Goal: Transaction & Acquisition: Purchase product/service

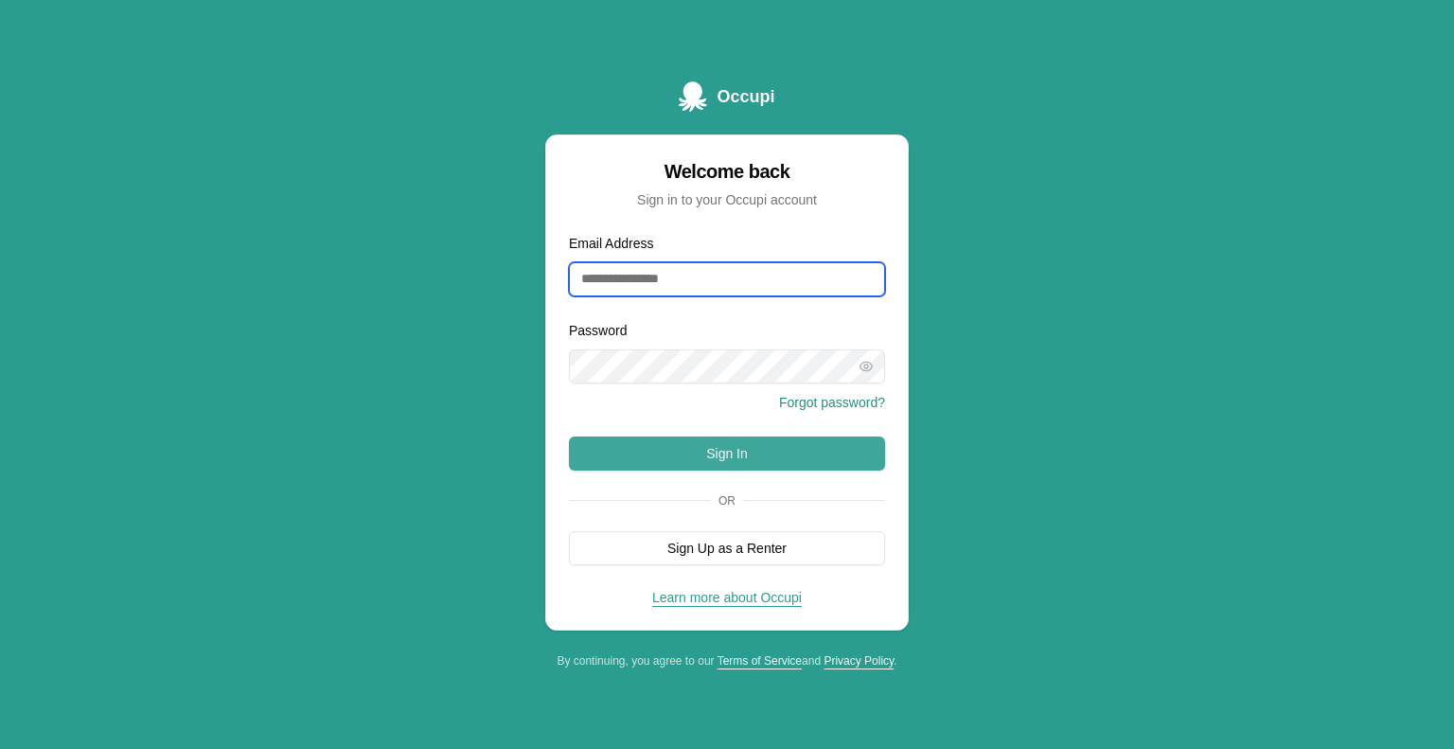
type input "**********"
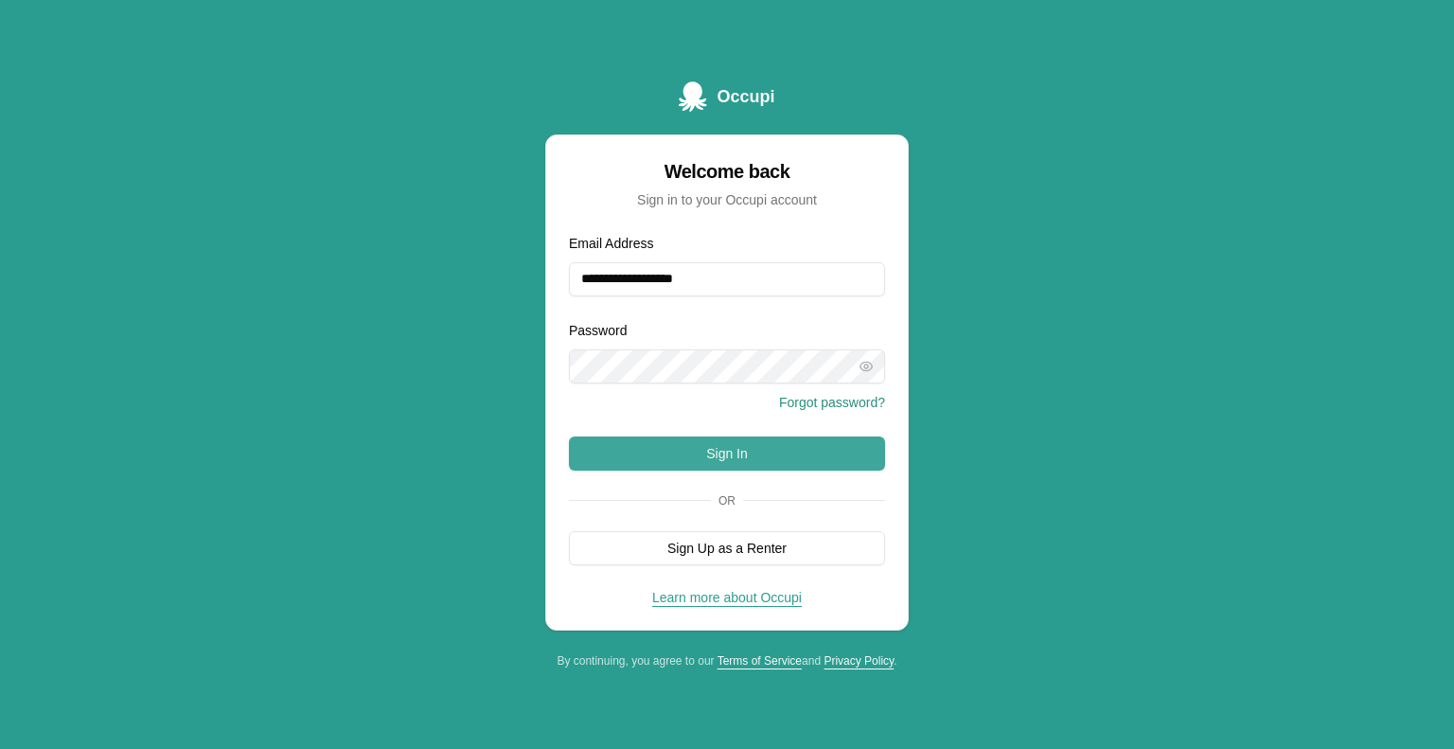
click at [775, 450] on button "Sign In" at bounding box center [727, 453] width 316 height 34
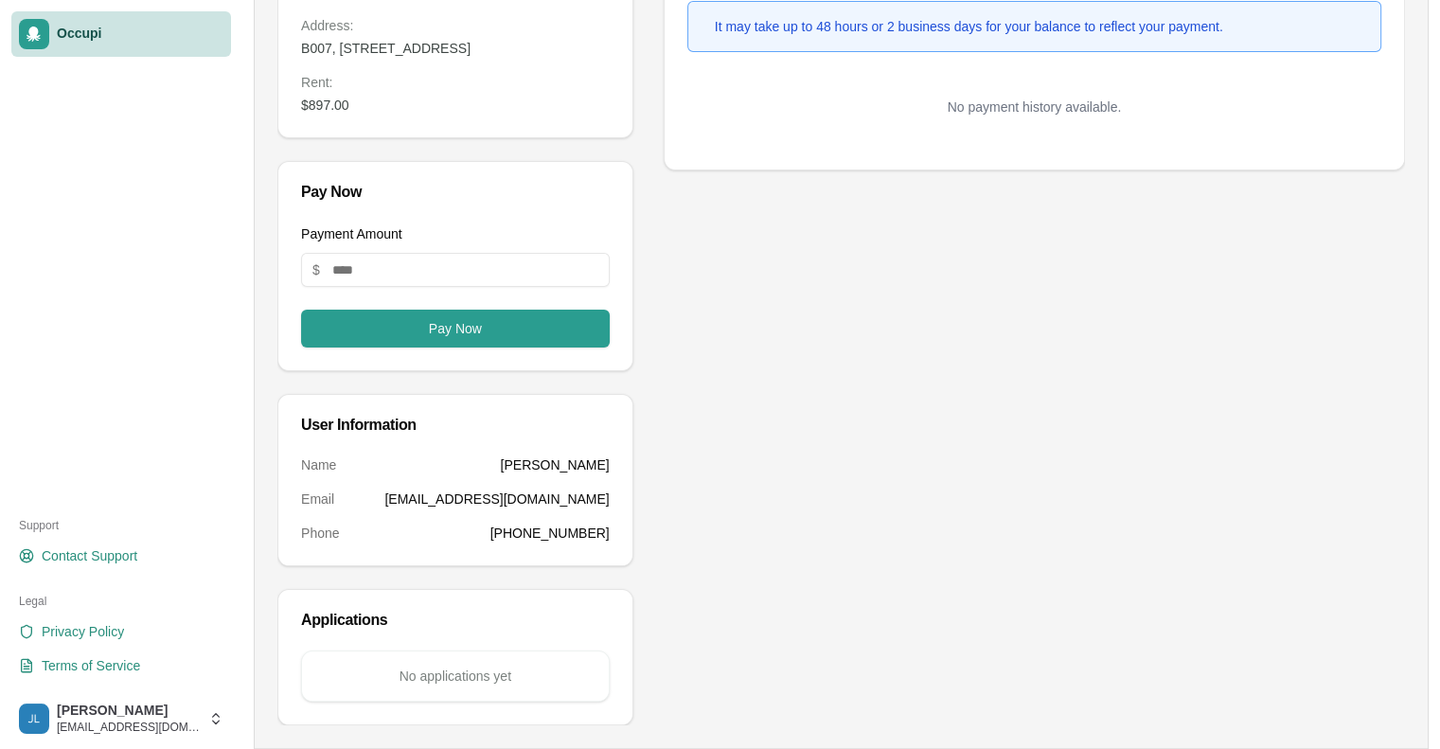
scroll to position [259, 0]
click at [405, 276] on input "Payment Amount" at bounding box center [455, 270] width 309 height 34
click at [446, 344] on button "Pay Now" at bounding box center [455, 329] width 309 height 38
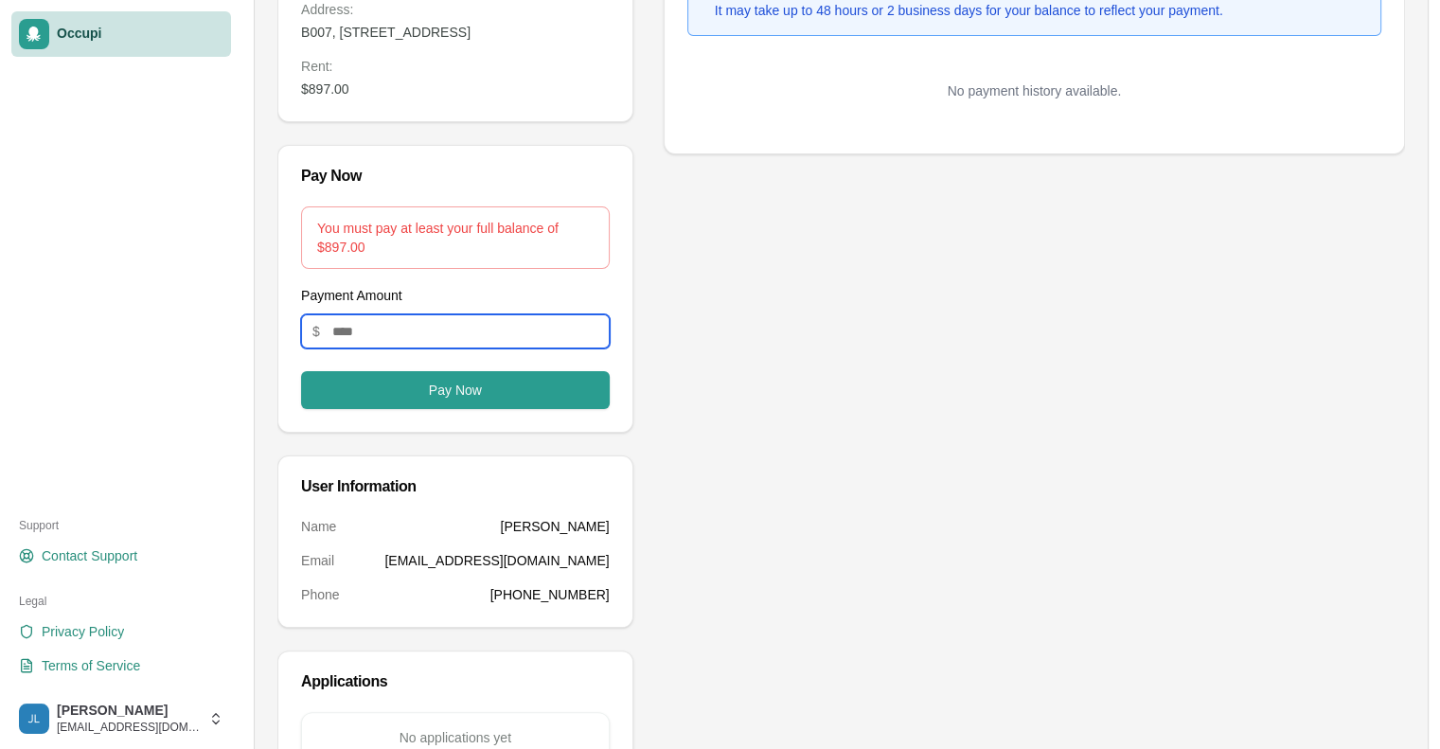
drag, startPoint x: 445, startPoint y: 344, endPoint x: 250, endPoint y: 366, distance: 196.4
click at [250, 366] on main "Toggle Sidebar Dashboard Welcome [PERSON_NAME]! Your home is at B007, [STREET_A…" at bounding box center [841, 276] width 1198 height 1070
type input "***"
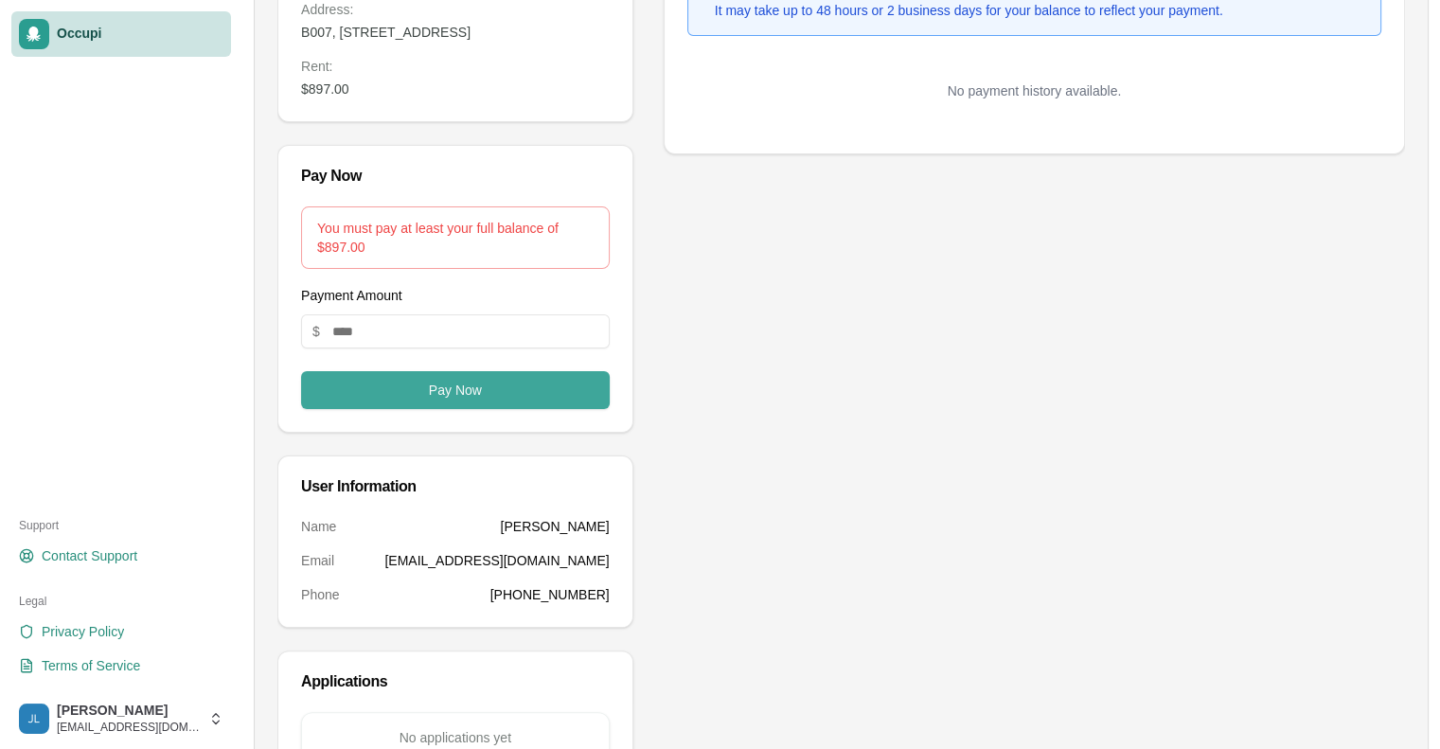
click at [453, 409] on button "Pay Now" at bounding box center [455, 390] width 309 height 38
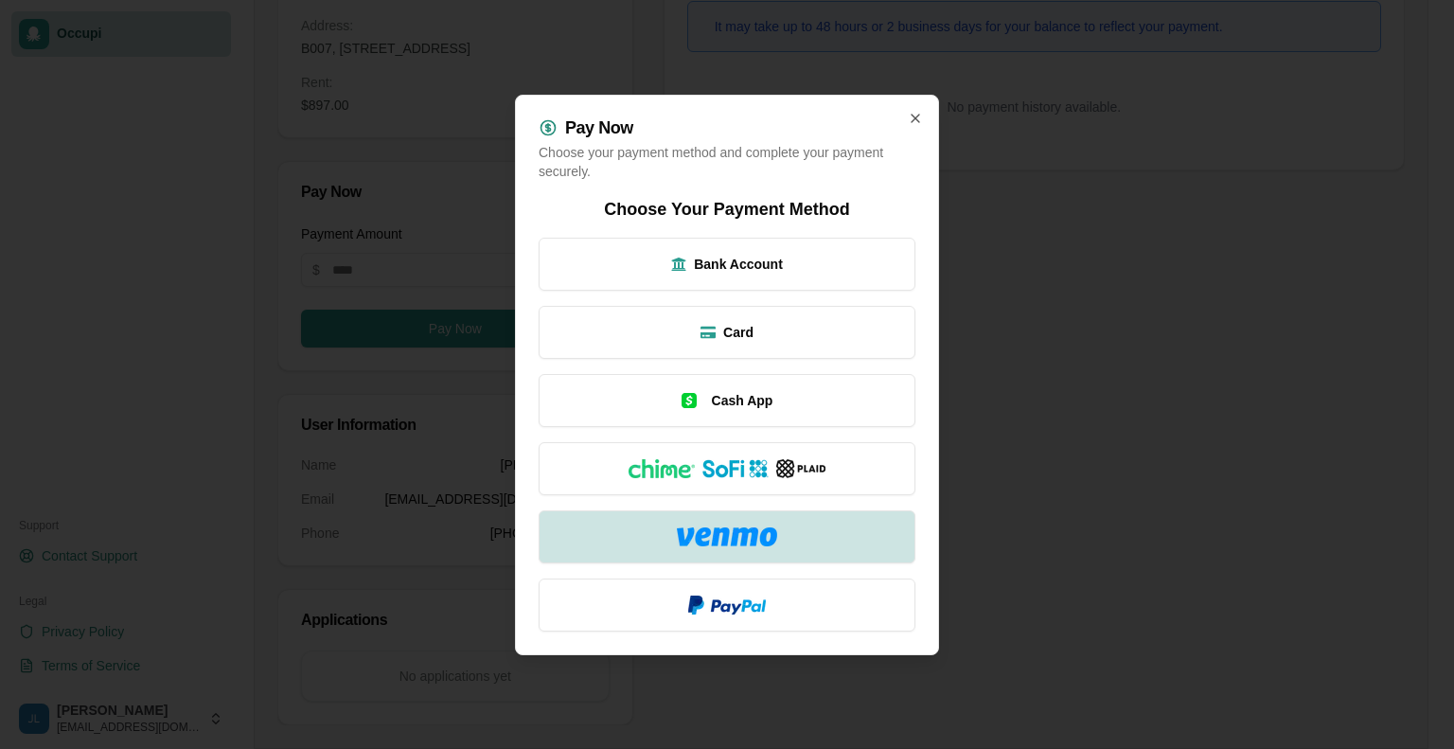
click at [745, 537] on img at bounding box center [727, 536] width 100 height 19
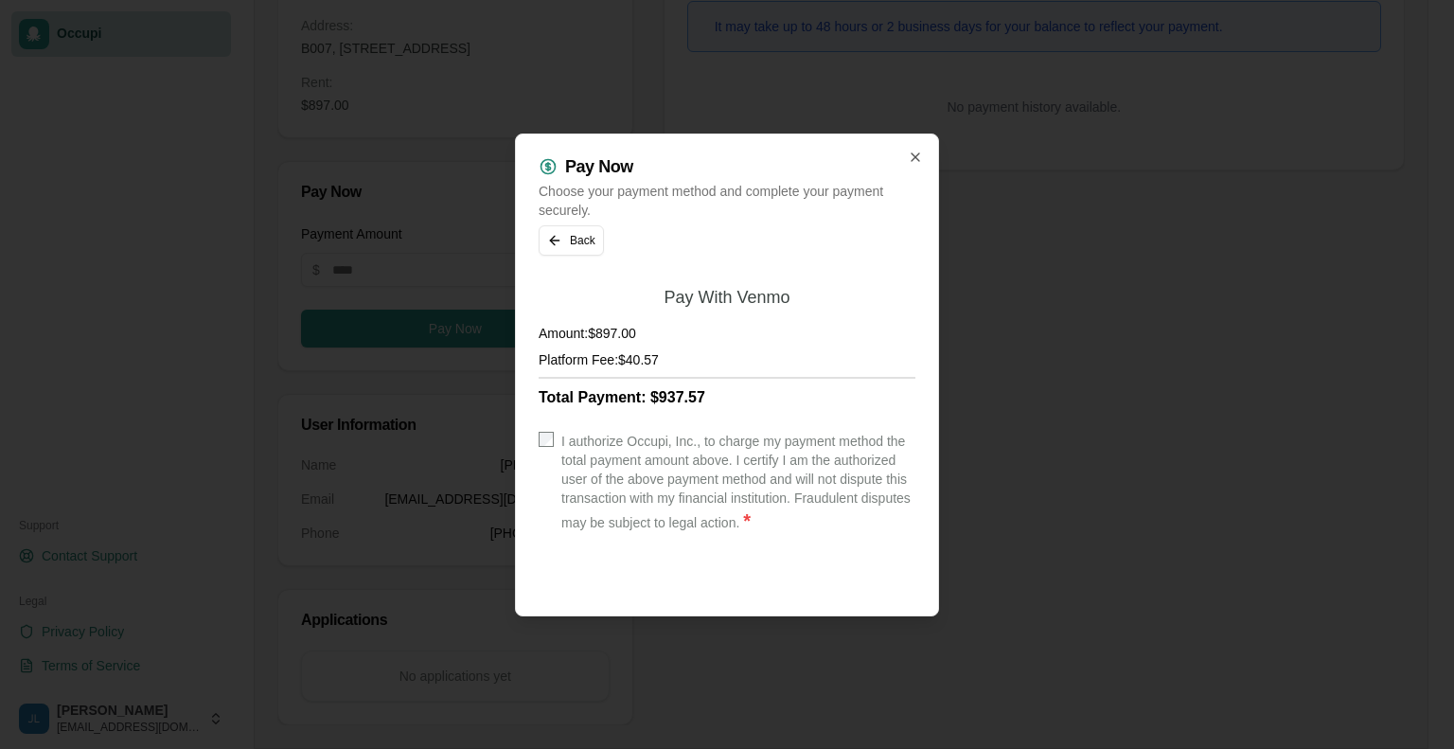
click at [712, 484] on label "I authorize Occupi, Inc., to charge my payment method the total payment amount …" at bounding box center [738, 483] width 354 height 102
click at [583, 240] on button "Back" at bounding box center [571, 240] width 65 height 30
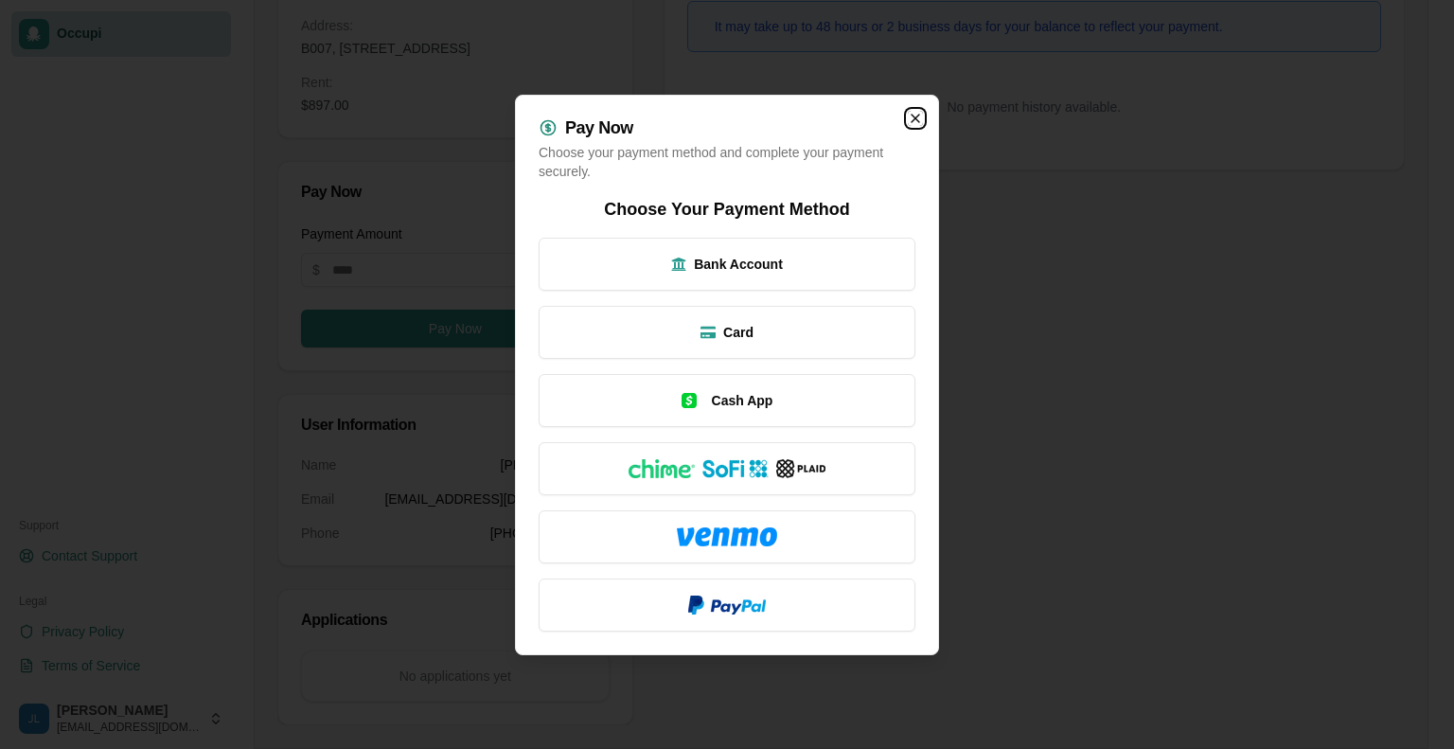
click at [911, 121] on icon "button" at bounding box center [915, 118] width 15 height 15
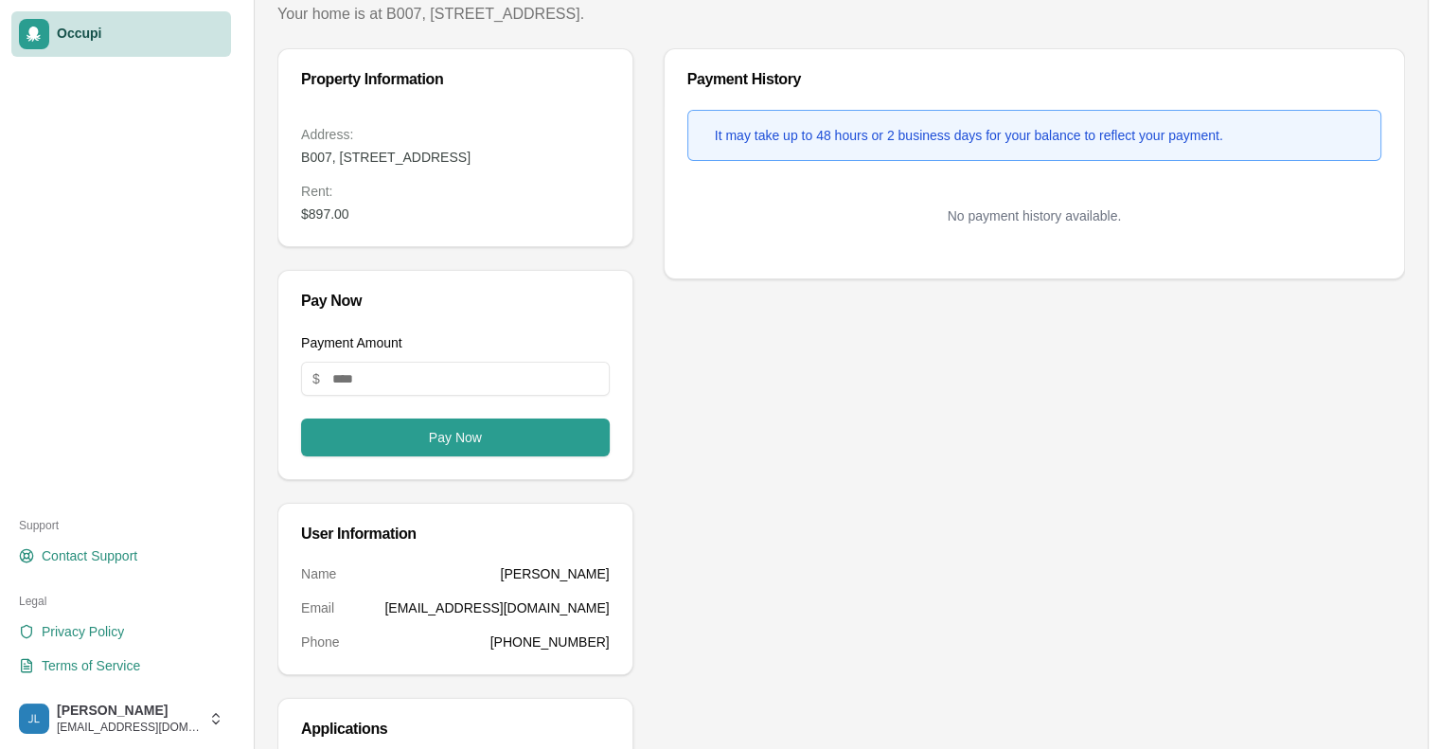
scroll to position [0, 0]
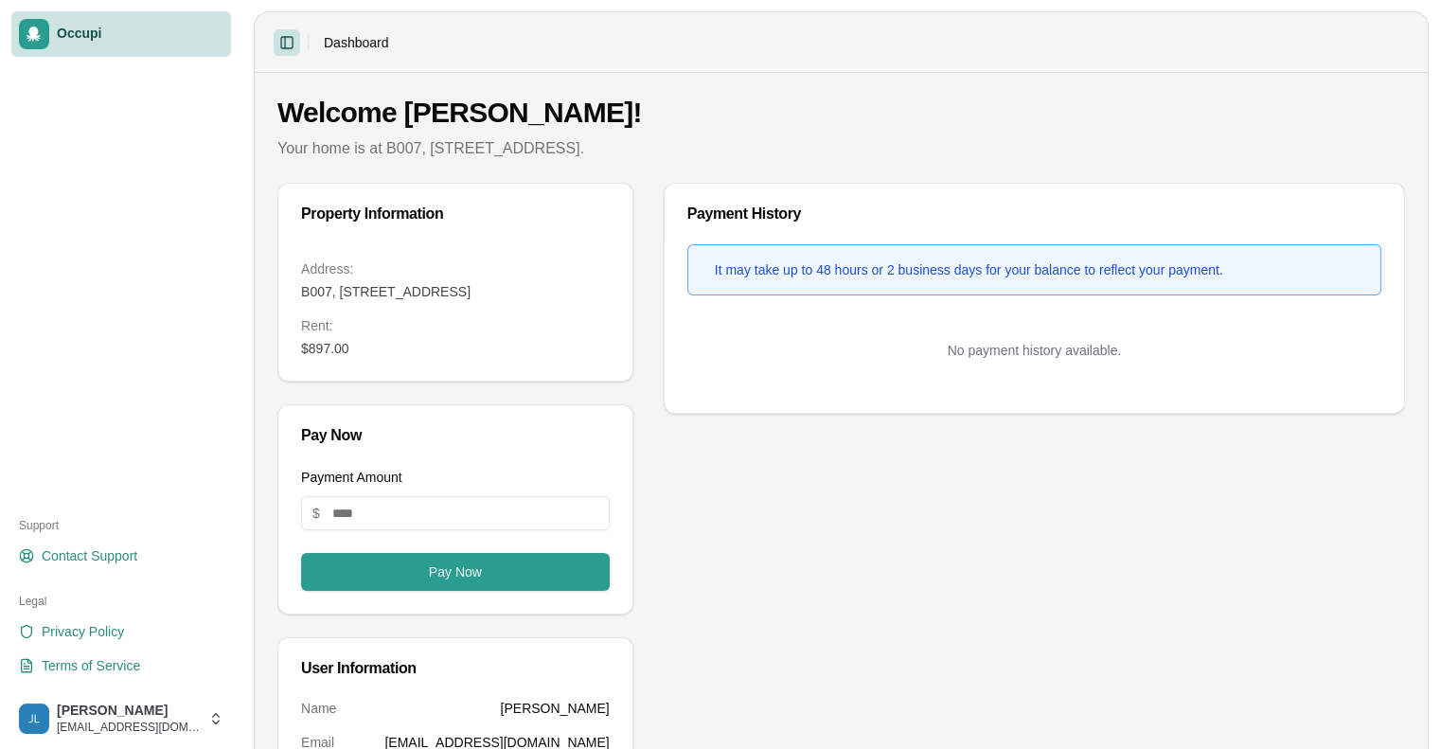
click at [288, 45] on button "Toggle Sidebar" at bounding box center [287, 42] width 27 height 27
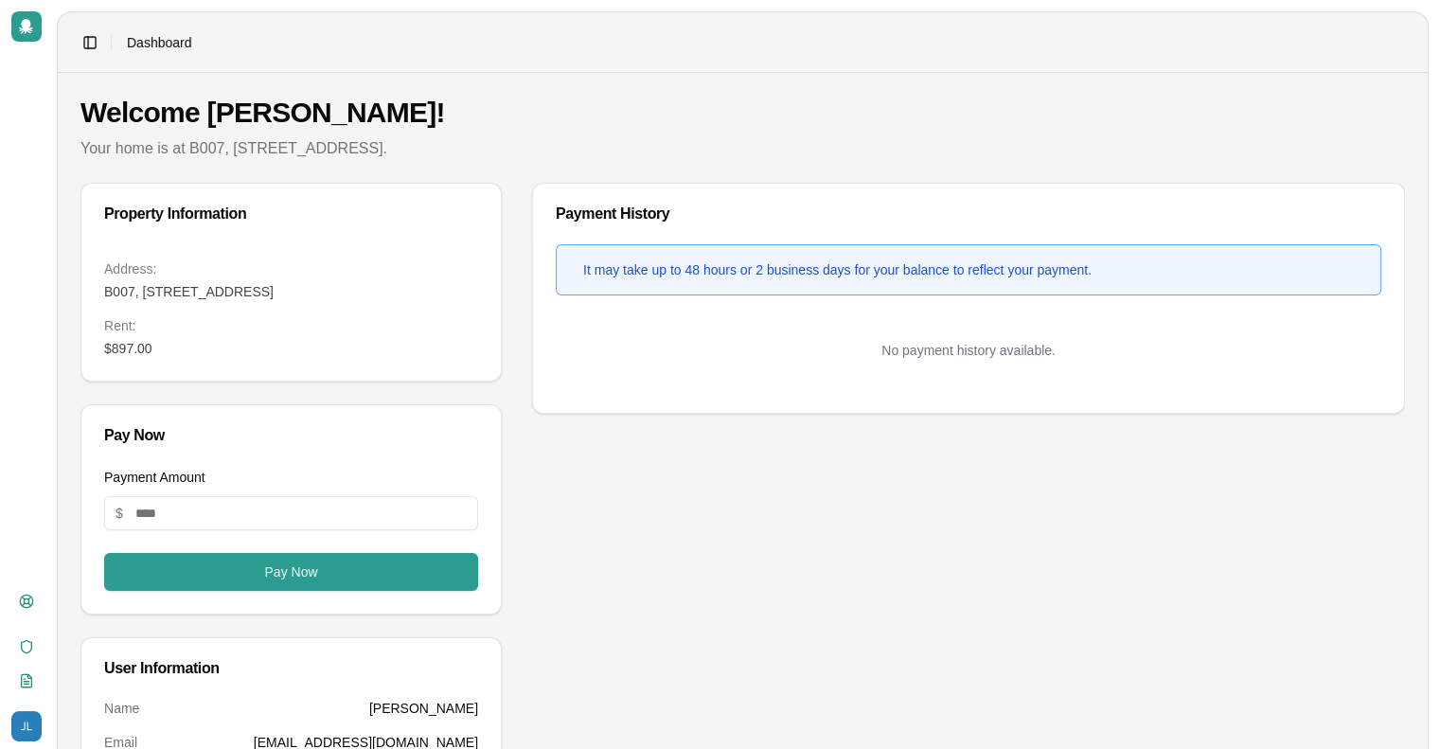
click at [31, 28] on icon at bounding box center [26, 26] width 14 height 15
click at [27, 602] on div "Legal" at bounding box center [22, 616] width 23 height 30
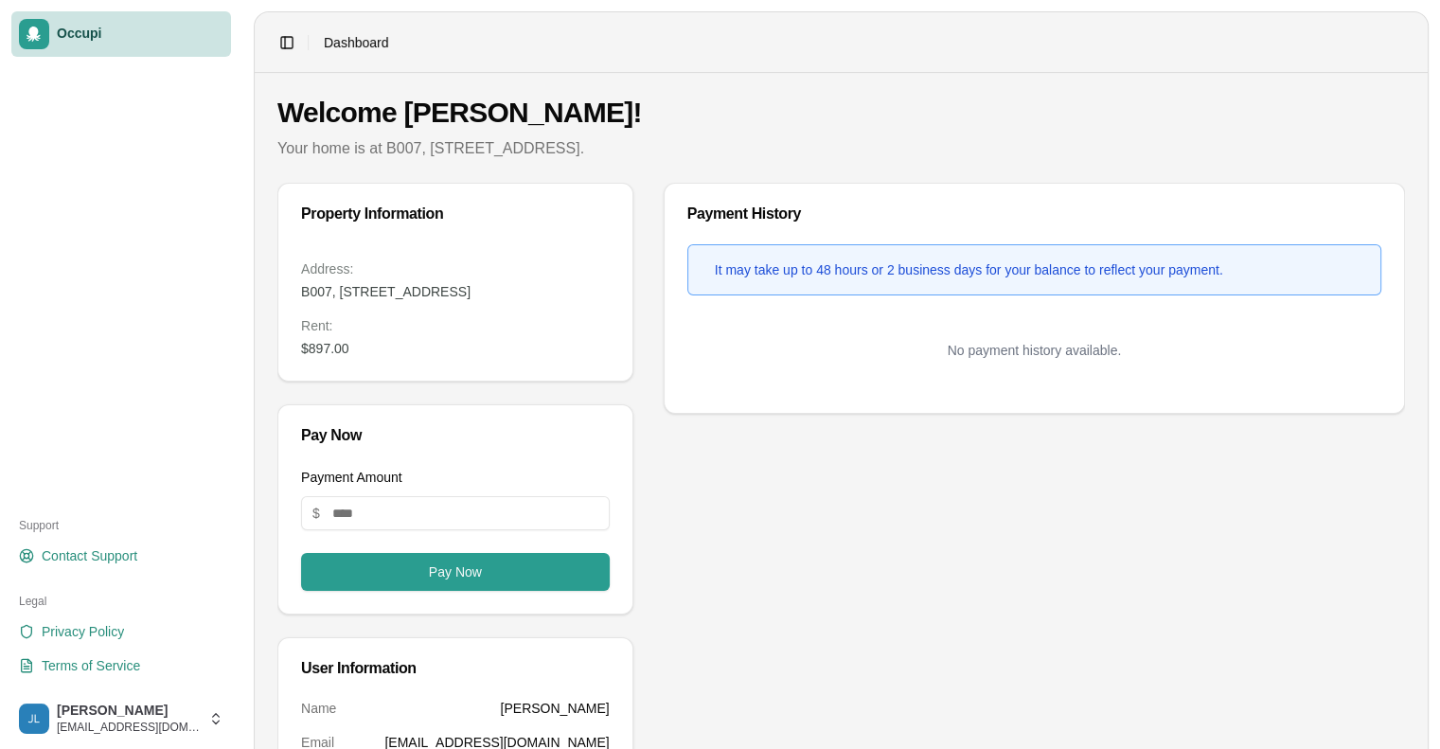
click at [1006, 494] on div "Payment History It may take up to 48 hours or 2 business days for your balance …" at bounding box center [1034, 576] width 741 height 786
